Goal: Task Accomplishment & Management: Manage account settings

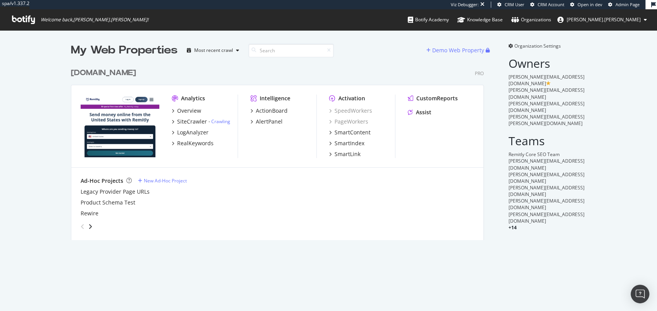
scroll to position [174, 411]
click at [344, 138] on div "SpeedWorkers PageWorkers SmartContent SmartIndex SmartLink" at bounding box center [362, 132] width 66 height 51
click at [346, 141] on div "SmartIndex" at bounding box center [349, 143] width 30 height 8
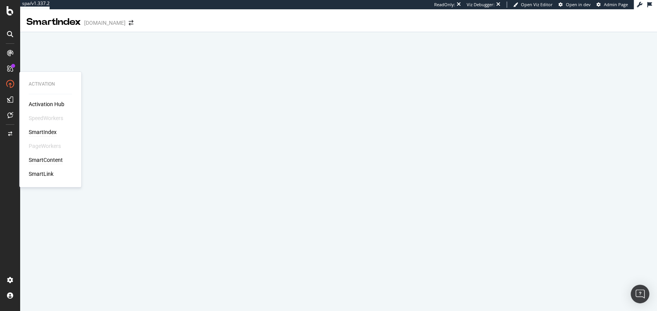
click at [56, 162] on div "SmartContent" at bounding box center [46, 160] width 34 height 8
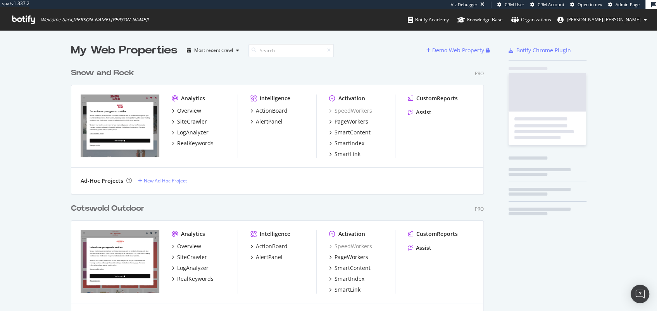
scroll to position [410, 411]
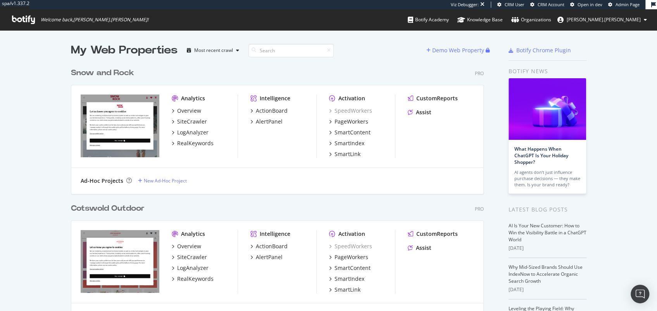
click at [131, 209] on div "Cotswold Outdoor" at bounding box center [108, 208] width 74 height 11
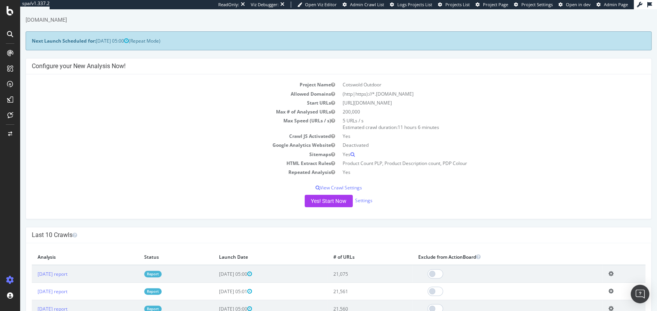
scroll to position [18, 0]
click at [58, 270] on link "2025 Aug. 25th report" at bounding box center [53, 273] width 30 height 7
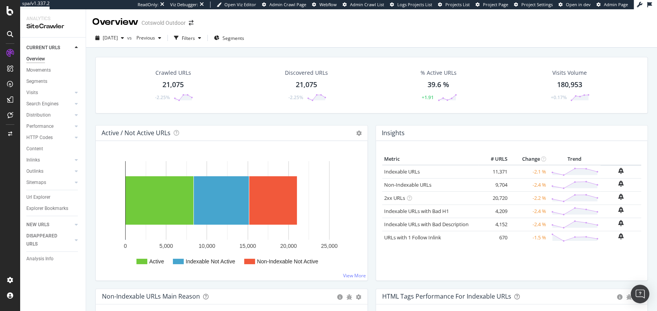
click at [127, 133] on h4 "Active / Not Active URLs" at bounding box center [136, 133] width 69 height 10
click at [133, 133] on h4 "Active / Not Active URLs" at bounding box center [136, 133] width 69 height 10
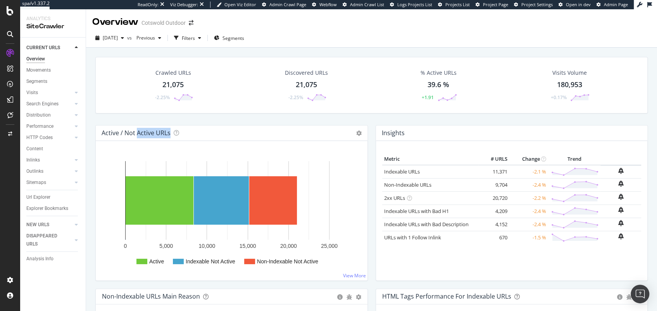
click at [133, 133] on h4 "Active / Not Active URLs" at bounding box center [136, 133] width 69 height 10
click at [129, 133] on h4 "Active / Not Active URLs" at bounding box center [136, 133] width 69 height 10
click at [142, 134] on h4 "Active / Not Active URLs" at bounding box center [136, 133] width 69 height 10
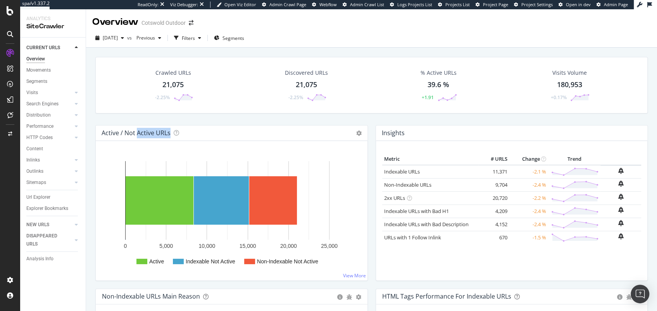
click at [142, 134] on h4 "Active / Not Active URLs" at bounding box center [136, 133] width 69 height 10
drag, startPoint x: 142, startPoint y: 134, endPoint x: 148, endPoint y: 133, distance: 6.6
click at [142, 134] on h4 "Active / Not Active URLs" at bounding box center [136, 133] width 69 height 10
click at [177, 133] on icon at bounding box center [176, 132] width 5 height 5
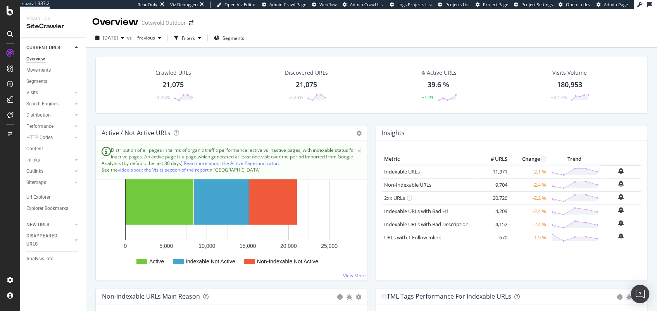
click at [198, 131] on div "Active / Not Active URLs Chart (by Value) Chart (by Percentage) Table Expand Ex…" at bounding box center [232, 133] width 272 height 15
click at [408, 134] on div "Insights × Close Chart overview-insight-panel - API Requests List Area Type Req…" at bounding box center [512, 133] width 272 height 15
click at [236, 137] on div "Active / Not Active URLs Chart (by Value) Chart (by Percentage) Table Expand Ex…" at bounding box center [232, 133] width 272 height 15
click at [174, 132] on icon at bounding box center [176, 132] width 5 height 5
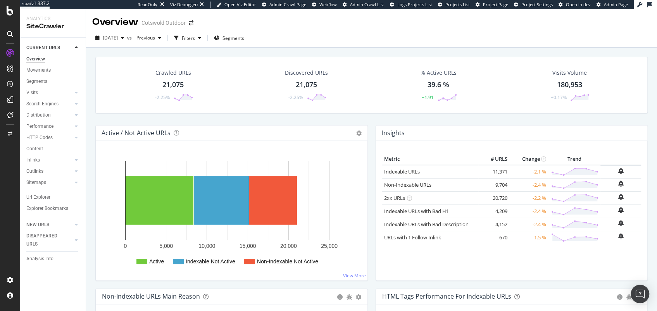
scroll to position [102, 0]
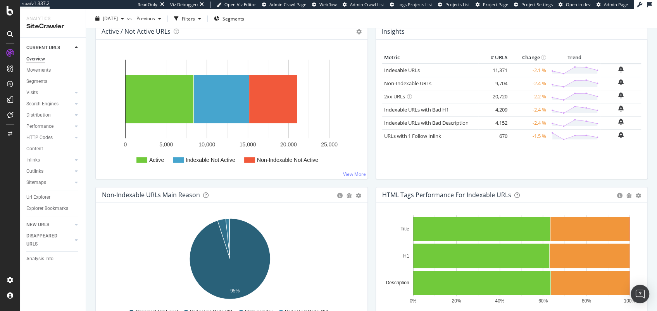
click at [208, 194] on div "Non-Indexable URLs Main Reason" at bounding box center [217, 195] width 231 height 8
click at [206, 193] on icon at bounding box center [205, 195] width 5 height 5
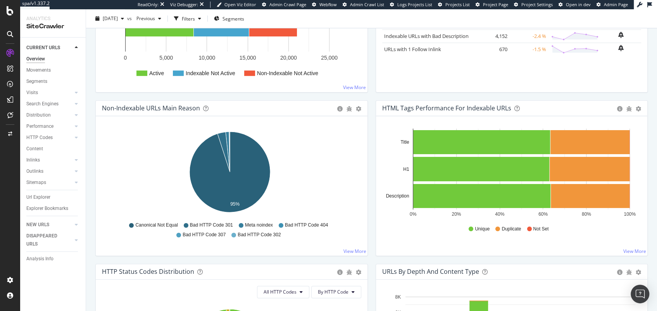
scroll to position [0, 0]
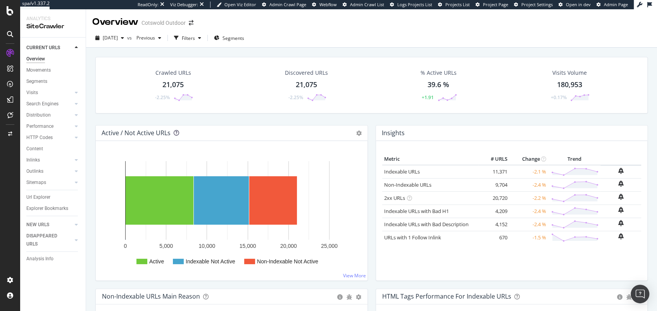
click at [174, 132] on icon at bounding box center [176, 132] width 5 height 5
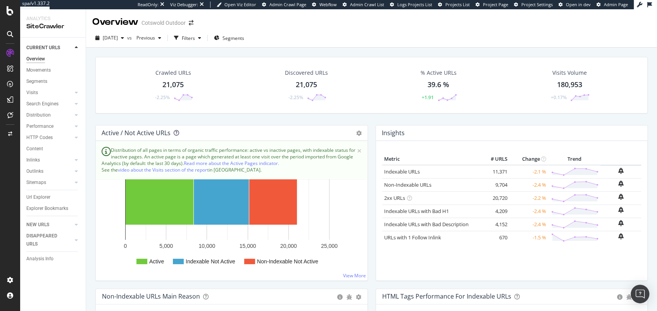
click at [174, 133] on icon at bounding box center [176, 132] width 5 height 5
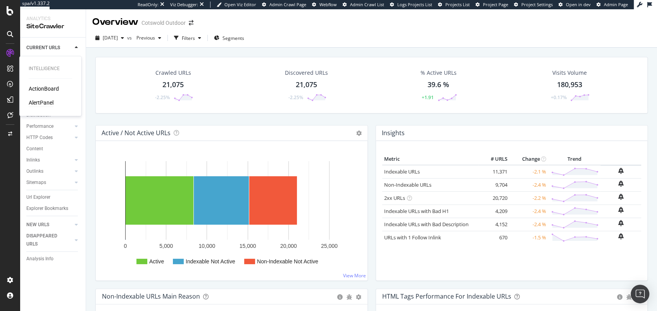
click at [40, 102] on div "AlertPanel" at bounding box center [41, 103] width 25 height 8
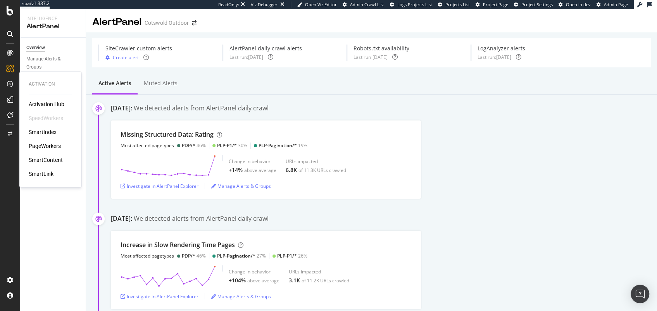
click at [40, 145] on div "PageWorkers" at bounding box center [45, 146] width 32 height 8
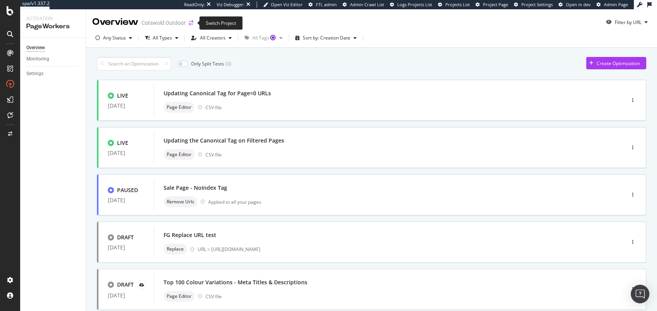
click at [192, 21] on icon "arrow-right-arrow-left" at bounding box center [191, 22] width 5 height 5
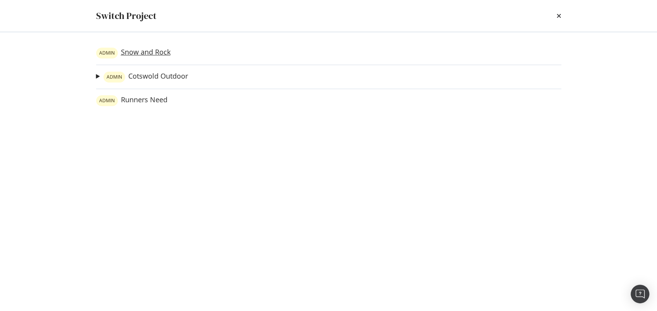
click at [139, 52] on link "ADMIN Snow and Rock" at bounding box center [133, 53] width 74 height 11
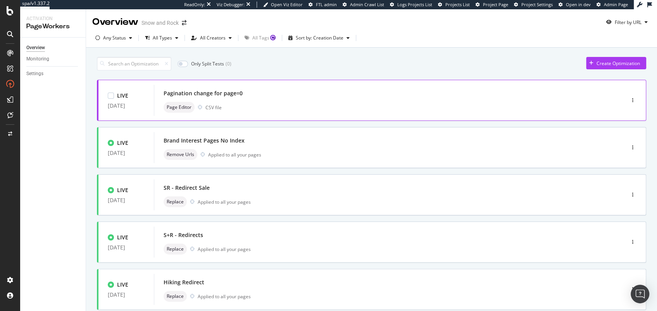
click at [239, 97] on div "Pagination change for page=0" at bounding box center [378, 93] width 428 height 11
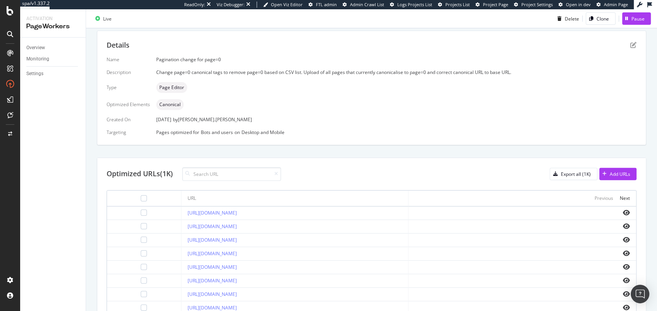
scroll to position [160, 0]
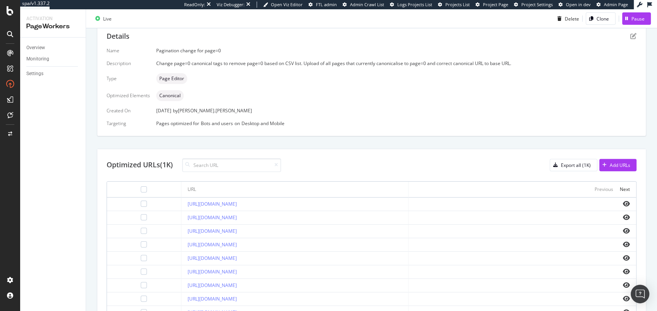
drag, startPoint x: 151, startPoint y: 108, endPoint x: 270, endPoint y: 108, distance: 119.0
click at [270, 108] on div "Name Pagination change for page=0 Description Change page=0 canonical tags to r…" at bounding box center [372, 86] width 530 height 79
click at [270, 108] on div "27 Aug. 2025 by alex.johnson" at bounding box center [396, 110] width 480 height 7
drag, startPoint x: 258, startPoint y: 112, endPoint x: 129, endPoint y: 114, distance: 129.0
click at [129, 114] on div "Name Pagination change for page=0 Description Change page=0 canonical tags to r…" at bounding box center [372, 86] width 530 height 79
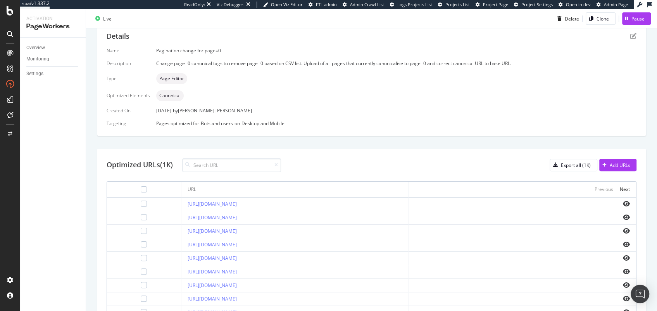
click at [183, 114] on div "Name Pagination change for page=0 Description Change page=0 canonical tags to r…" at bounding box center [372, 86] width 530 height 79
click at [175, 114] on div "Name Pagination change for page=0 Description Change page=0 canonical tags to r…" at bounding box center [372, 86] width 530 height 79
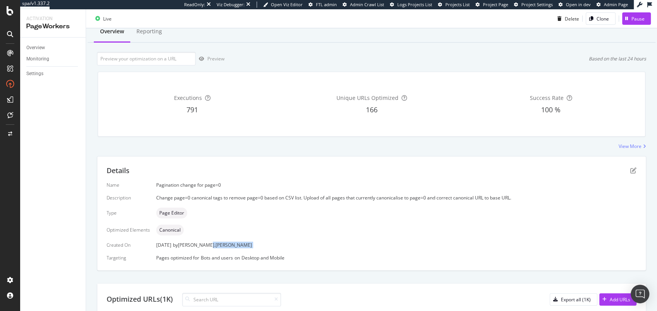
scroll to position [0, 0]
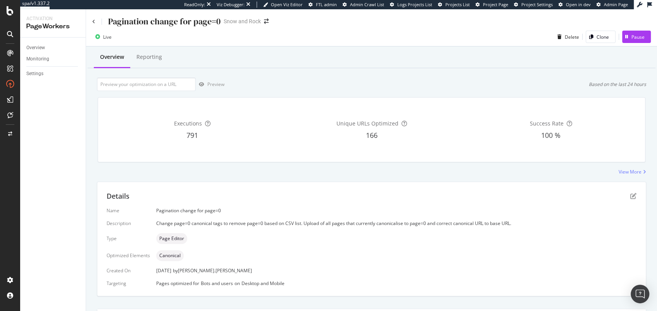
click at [95, 24] on div "Pagination change for page=0" at bounding box center [156, 21] width 128 height 12
click at [93, 21] on icon at bounding box center [93, 21] width 3 height 5
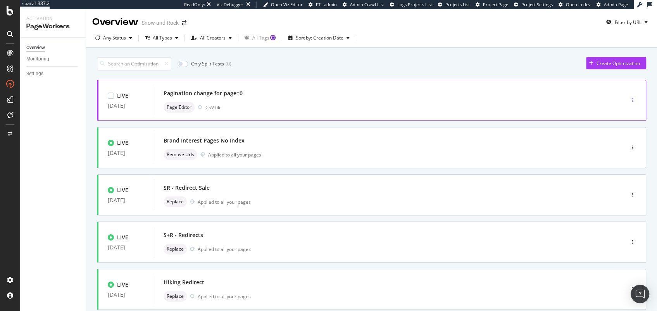
click at [632, 100] on icon "button" at bounding box center [632, 100] width 1 height 5
click at [620, 141] on div "Tags" at bounding box center [612, 140] width 36 height 10
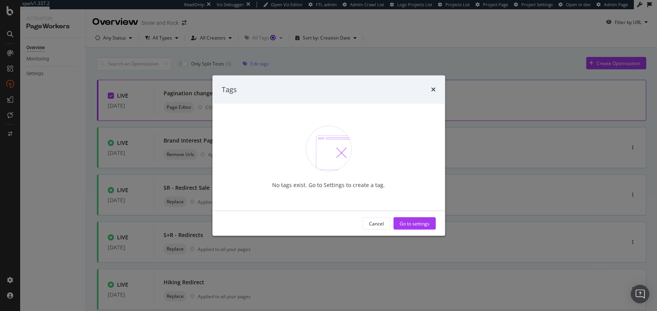
click at [337, 187] on div "No tags exist. Go to Settings to create a tag." at bounding box center [328, 185] width 113 height 8
click at [333, 186] on div "No tags exist. Go to Settings to create a tag." at bounding box center [328, 185] width 113 height 8
click at [434, 90] on icon "times" at bounding box center [433, 89] width 5 height 6
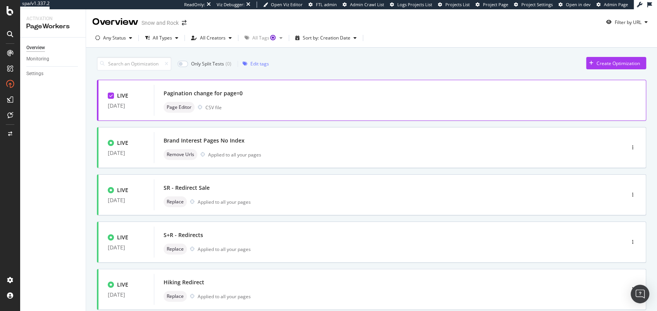
click at [285, 96] on div "Pagination change for page=0" at bounding box center [391, 93] width 454 height 11
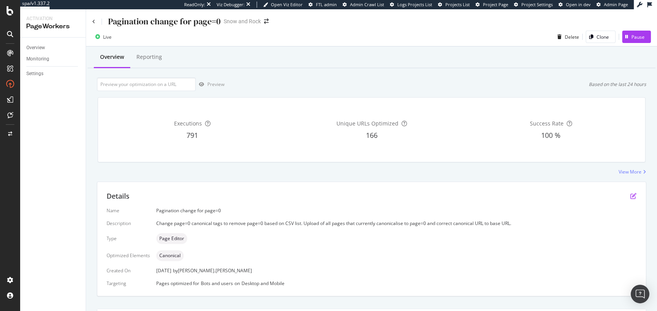
click at [630, 195] on icon "pen-to-square" at bounding box center [633, 196] width 6 height 6
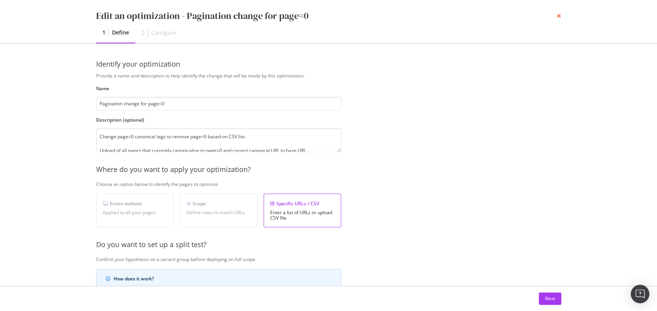
click at [559, 15] on icon "times" at bounding box center [558, 16] width 5 height 6
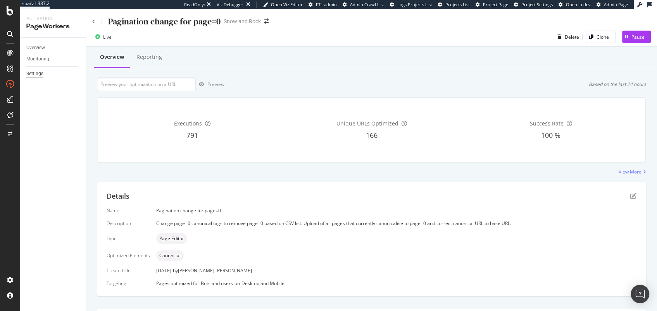
click at [40, 72] on div "Settings" at bounding box center [34, 74] width 17 height 8
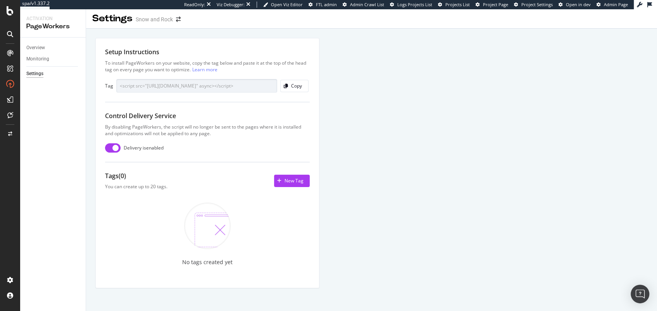
scroll to position [7, 0]
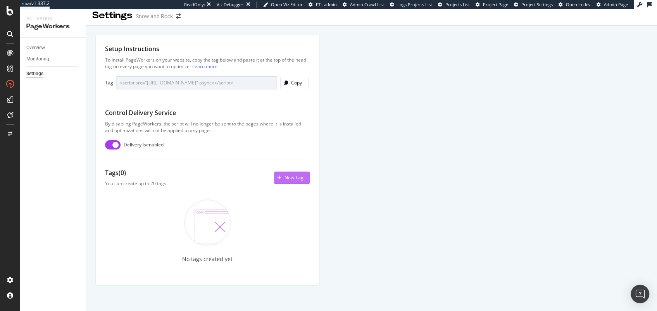
click at [279, 177] on icon "button" at bounding box center [279, 178] width 4 height 5
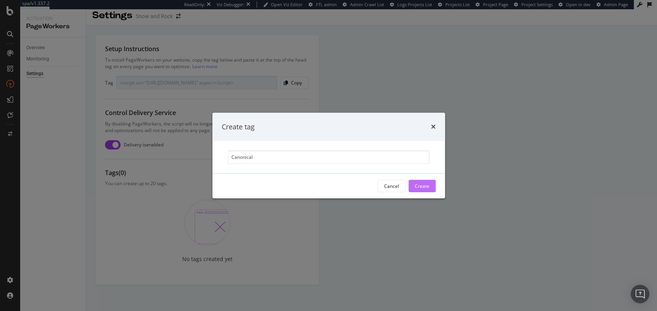
type input "Canonical"
click at [427, 183] on div "Create" at bounding box center [422, 186] width 15 height 7
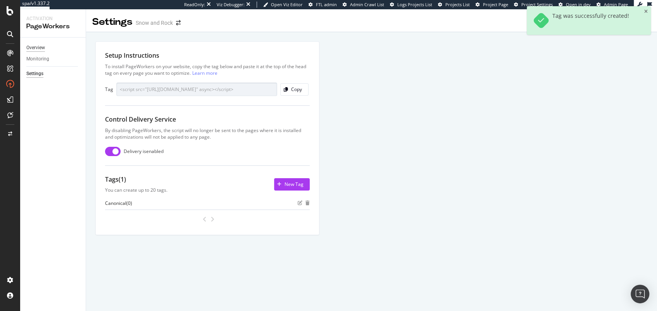
click at [44, 48] on div "Overview" at bounding box center [35, 48] width 19 height 8
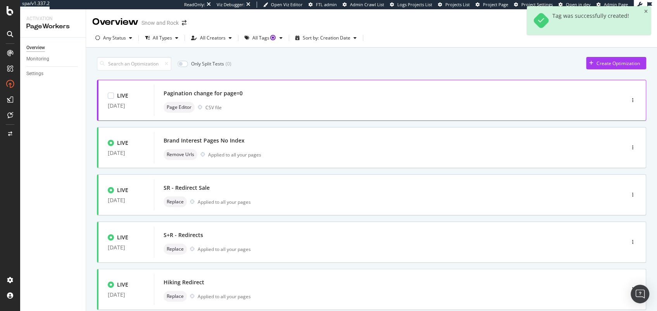
click at [358, 113] on div "Pagination change for page=0 Page Editor CSV file" at bounding box center [377, 100] width 447 height 31
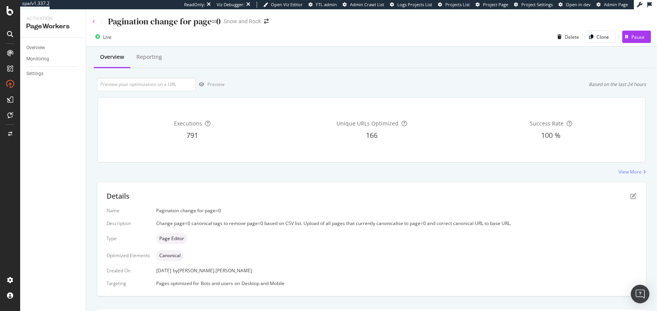
click at [95, 21] on div "Pagination change for page=0" at bounding box center [156, 21] width 128 height 12
click at [94, 22] on icon at bounding box center [93, 21] width 3 height 5
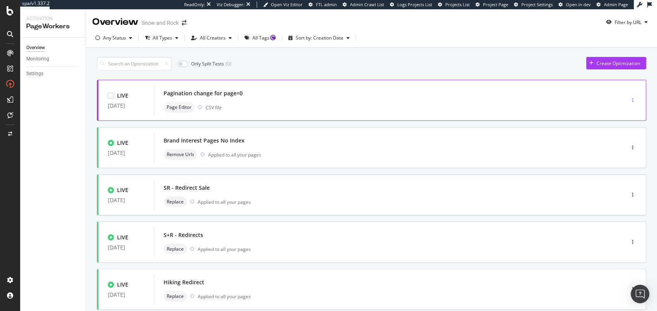
click at [629, 100] on div "button" at bounding box center [632, 100] width 7 height 5
click at [614, 135] on div "Tags" at bounding box center [612, 140] width 36 height 10
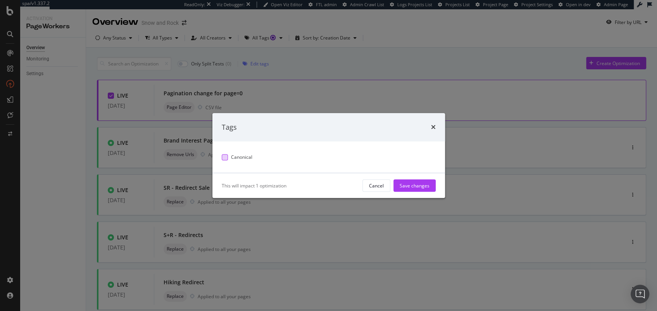
click at [243, 155] on span "Canonical" at bounding box center [241, 157] width 21 height 7
click at [410, 180] on div "Save changes" at bounding box center [415, 186] width 30 height 12
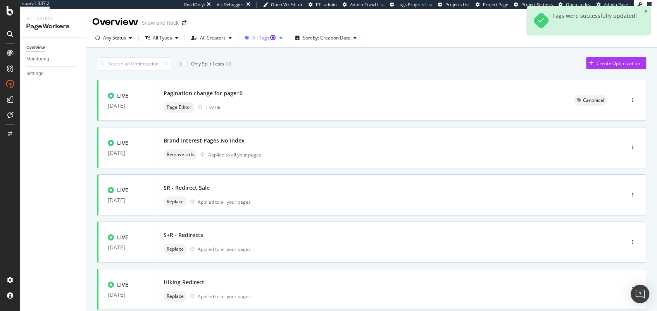
click at [257, 40] on div "All Tags" at bounding box center [264, 38] width 24 height 5
click at [369, 65] on div "Only Split Tests ( 0 ) Create Optimization" at bounding box center [371, 64] width 549 height 14
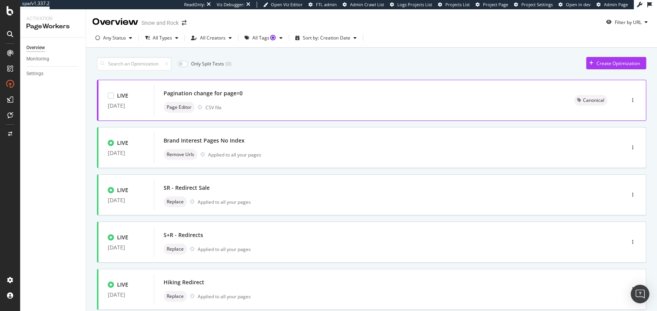
click at [269, 95] on div "Pagination change for page=0" at bounding box center [360, 93] width 392 height 11
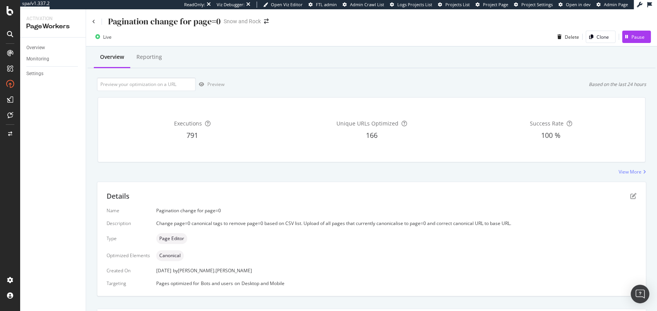
click at [344, 132] on div "166" at bounding box center [371, 136] width 176 height 10
click at [366, 135] on span "166" at bounding box center [371, 135] width 12 height 9
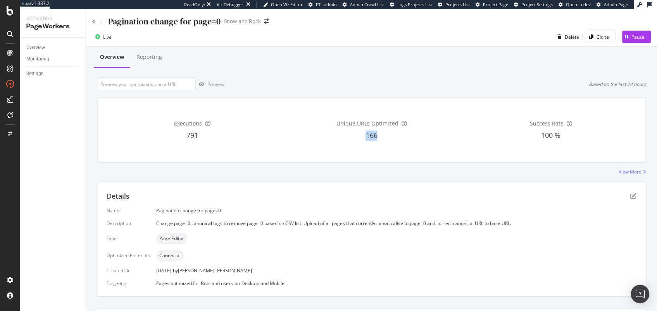
click at [366, 135] on span "166" at bounding box center [371, 135] width 12 height 9
click at [347, 137] on div "166" at bounding box center [371, 136] width 176 height 10
click at [155, 57] on div "Reporting" at bounding box center [149, 57] width 26 height 8
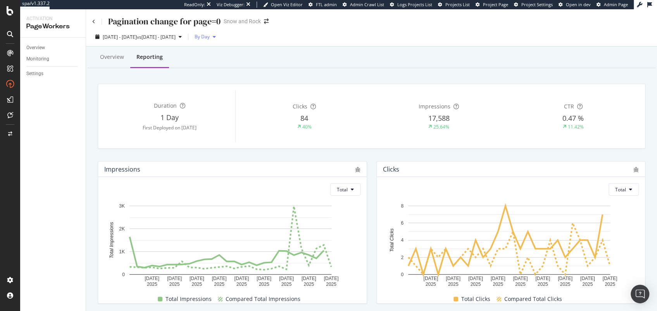
click at [210, 38] on span "By Day" at bounding box center [200, 36] width 18 height 7
click at [379, 39] on div "2025 Jul. 29th - Aug. 25th vs 2025 Jul. 1st - Jul. 28th By Day" at bounding box center [371, 38] width 571 height 15
click at [38, 48] on div "Overview" at bounding box center [35, 48] width 19 height 8
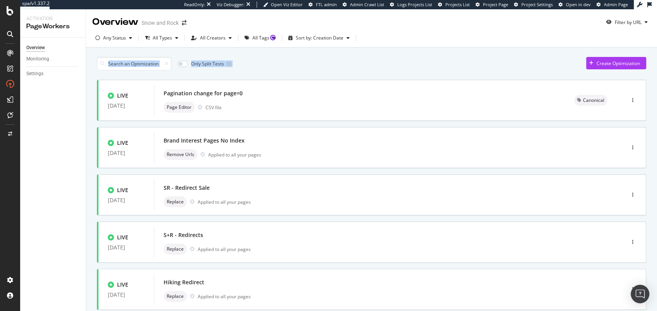
drag, startPoint x: 427, startPoint y: 52, endPoint x: 421, endPoint y: 29, distance: 23.3
click at [421, 29] on div "Overview Snow and Rock Filter by URL Any Status All Types All Creators All Tags…" at bounding box center [371, 160] width 571 height 302
click at [421, 29] on div "Any Status All Types All Creators All Tags Sort by: Creation Date" at bounding box center [371, 38] width 571 height 19
drag, startPoint x: 420, startPoint y: 29, endPoint x: 429, endPoint y: 67, distance: 38.3
click at [429, 67] on div "Overview Snow and Rock Filter by URL Any Status All Types All Creators All Tags…" at bounding box center [371, 160] width 571 height 302
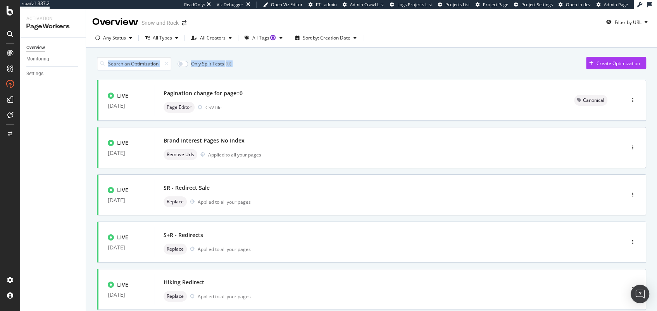
click at [429, 67] on div "Only Split Tests ( 0 ) Create Optimization" at bounding box center [371, 64] width 549 height 14
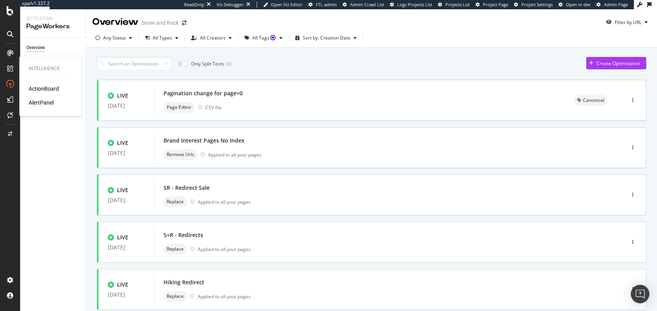
click at [38, 102] on div "AlertPanel" at bounding box center [41, 103] width 25 height 8
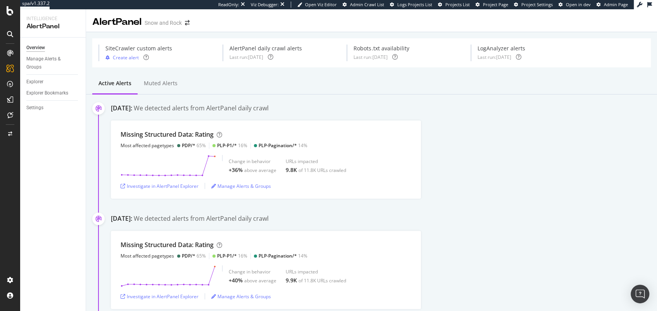
click at [464, 155] on div "Missing Structured Data: Rating Most affected pagetypes PDP/* 65% PLP-P1/* 16% …" at bounding box center [384, 160] width 546 height 78
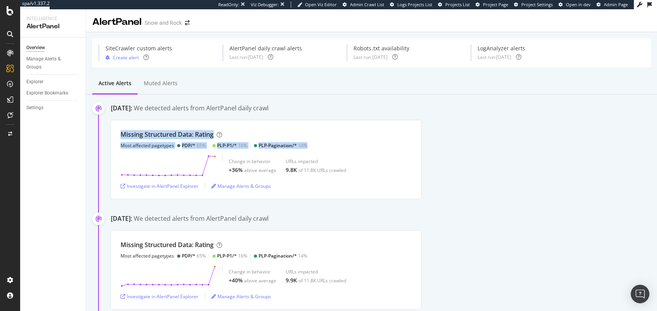
drag, startPoint x: 386, startPoint y: 145, endPoint x: 278, endPoint y: 119, distance: 110.6
click at [278, 119] on div "August 21st 2025: We detected alerts from AlertPanel daily crawl Missing Struct…" at bounding box center [384, 151] width 546 height 95
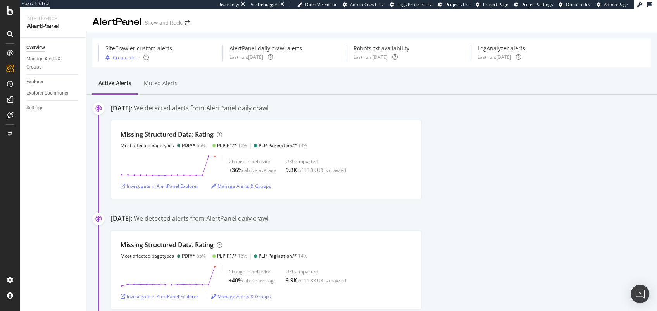
click at [278, 119] on div "August 21st 2025: We detected alerts from AlertPanel daily crawl Missing Struct…" at bounding box center [384, 151] width 546 height 95
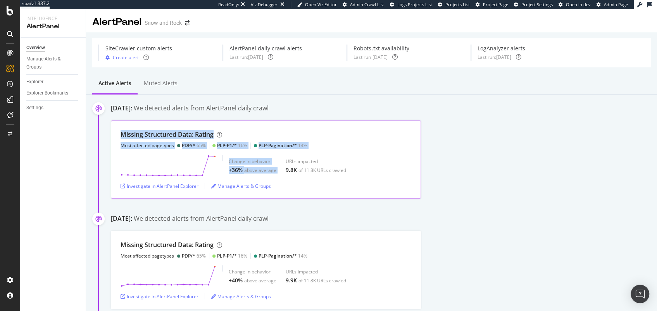
drag, startPoint x: 281, startPoint y: 132, endPoint x: 365, endPoint y: 156, distance: 87.8
click at [365, 156] on div "Missing Structured Data: Rating Most affected pagetypes PDP/* 65% PLP-P1/* 16% …" at bounding box center [266, 160] width 310 height 78
click at [365, 156] on div "Change in behavior +36% above average URLs impacted 9.8K of 11.8K URLs crawled" at bounding box center [266, 166] width 291 height 22
drag, startPoint x: 383, startPoint y: 157, endPoint x: 295, endPoint y: 119, distance: 95.8
click at [295, 119] on div "August 21st 2025: We detected alerts from AlertPanel daily crawl Missing Struct…" at bounding box center [384, 151] width 546 height 95
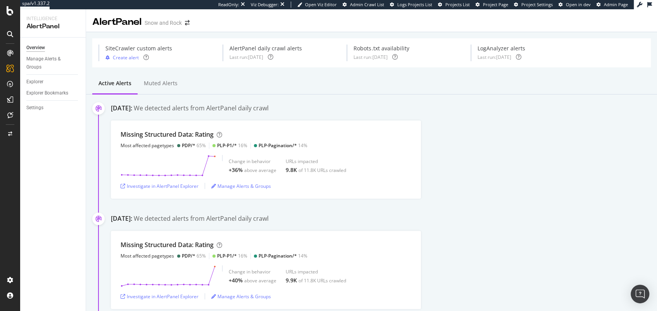
click at [295, 119] on div "August 21st 2025: We detected alerts from AlertPanel daily crawl Missing Struct…" at bounding box center [384, 151] width 546 height 95
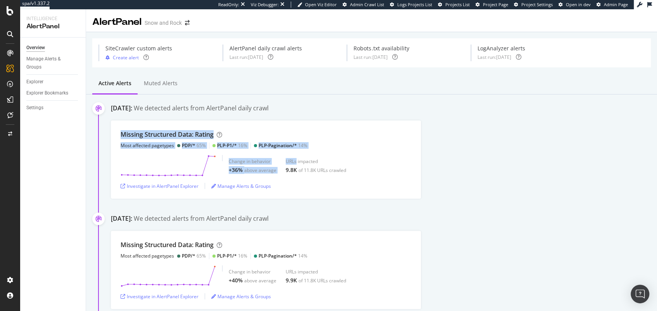
drag, startPoint x: 299, startPoint y: 120, endPoint x: 440, endPoint y: 157, distance: 146.1
click at [440, 157] on div "August 21st 2025: We detected alerts from AlertPanel daily crawl Missing Struct…" at bounding box center [384, 151] width 546 height 95
click at [440, 157] on div "Missing Structured Data: Rating Most affected pagetypes PDP/* 65% PLP-P1/* 16% …" at bounding box center [384, 160] width 546 height 78
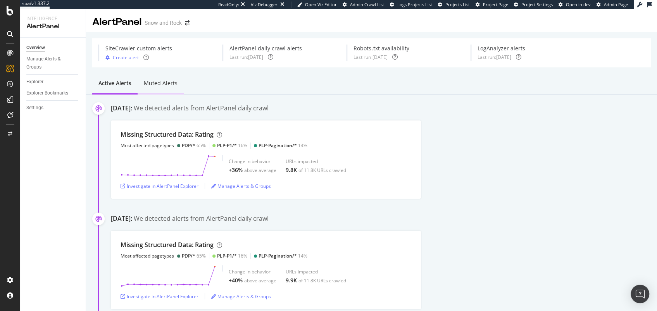
click at [167, 86] on div "Muted alerts" at bounding box center [161, 83] width 34 height 8
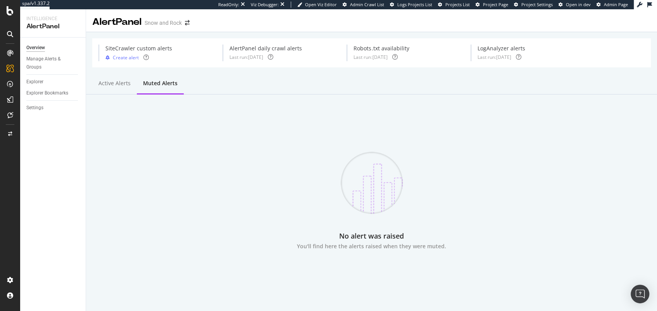
drag, startPoint x: 112, startPoint y: 91, endPoint x: 152, endPoint y: 94, distance: 40.0
click at [112, 91] on div "Active alerts" at bounding box center [114, 83] width 45 height 21
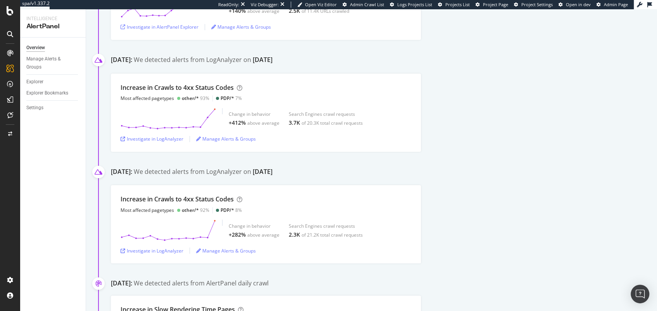
scroll to position [533, 0]
